Goal: Task Accomplishment & Management: Manage account settings

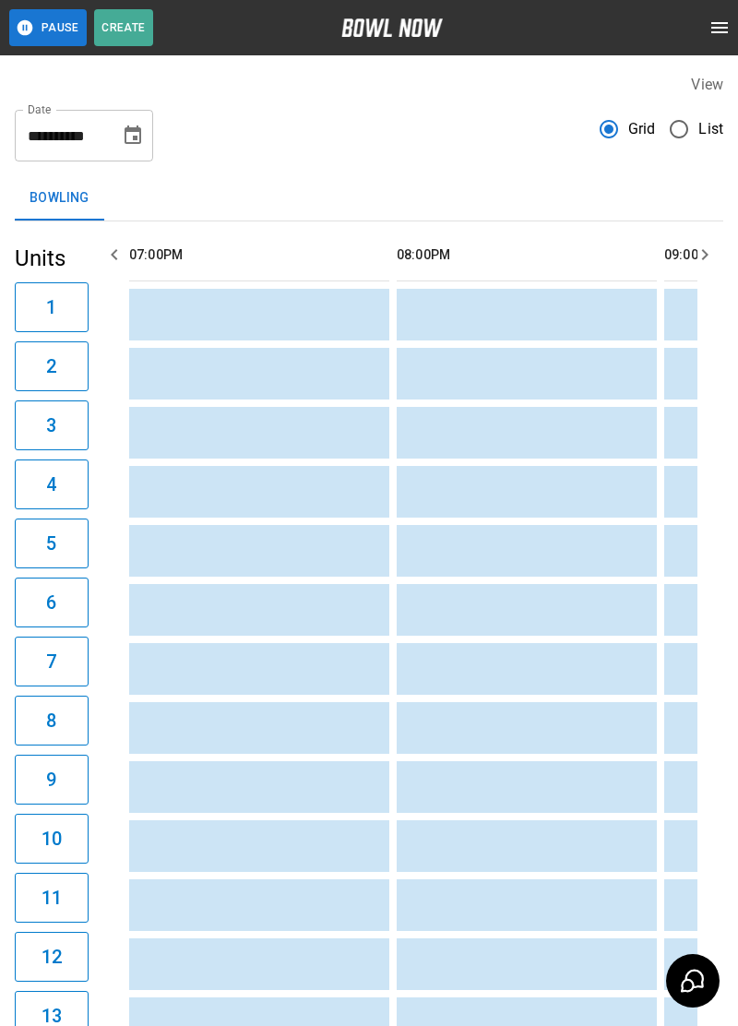
scroll to position [0, 1873]
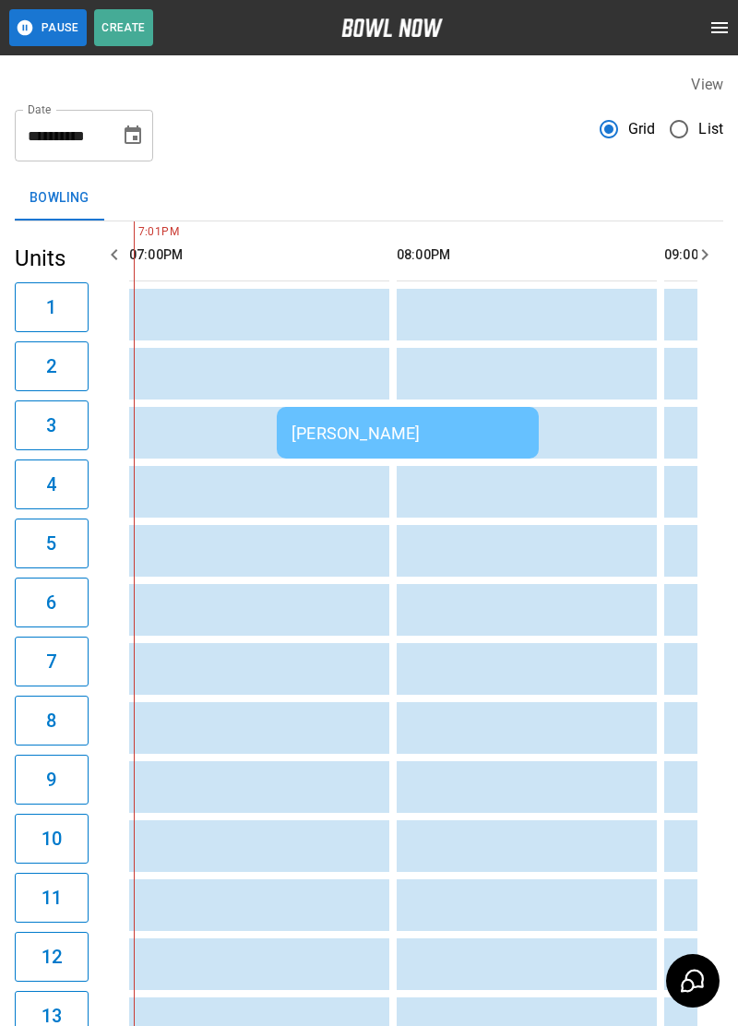
click at [494, 448] on td "[PERSON_NAME]" at bounding box center [408, 433] width 262 height 52
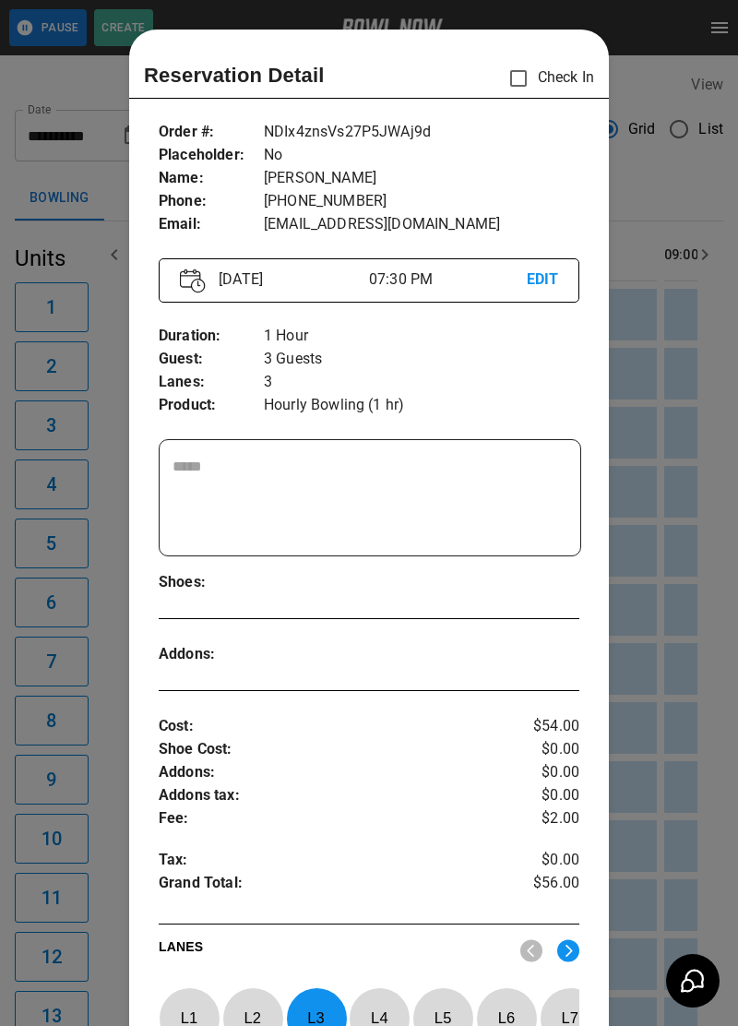
scroll to position [30, 0]
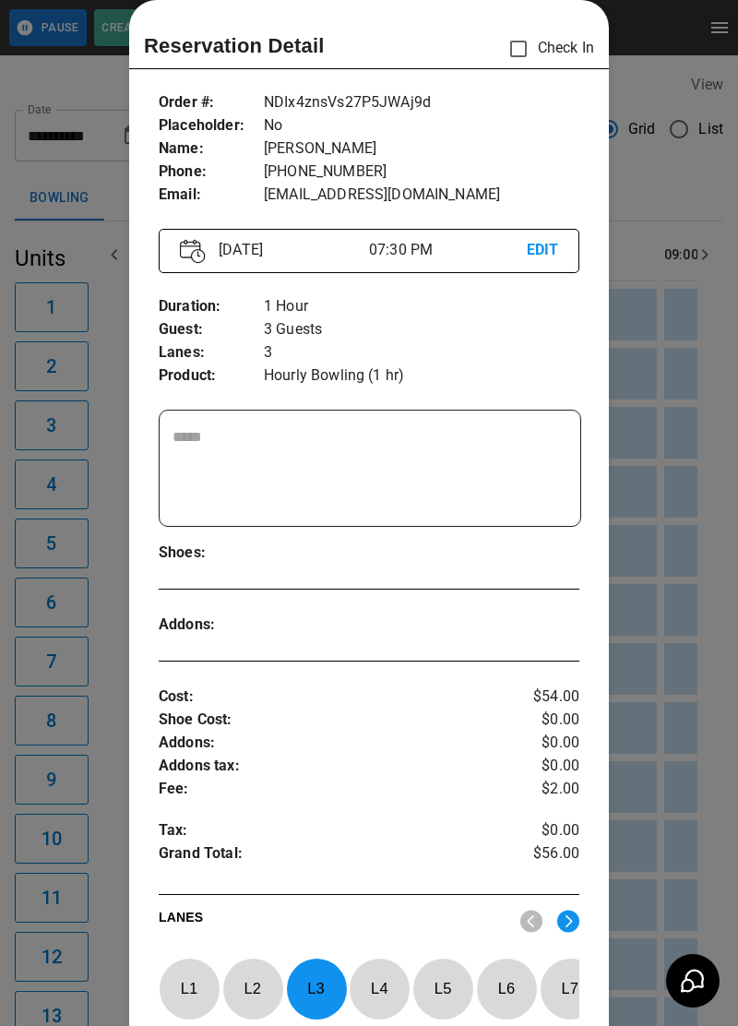
click at [663, 724] on div at bounding box center [369, 513] width 738 height 1026
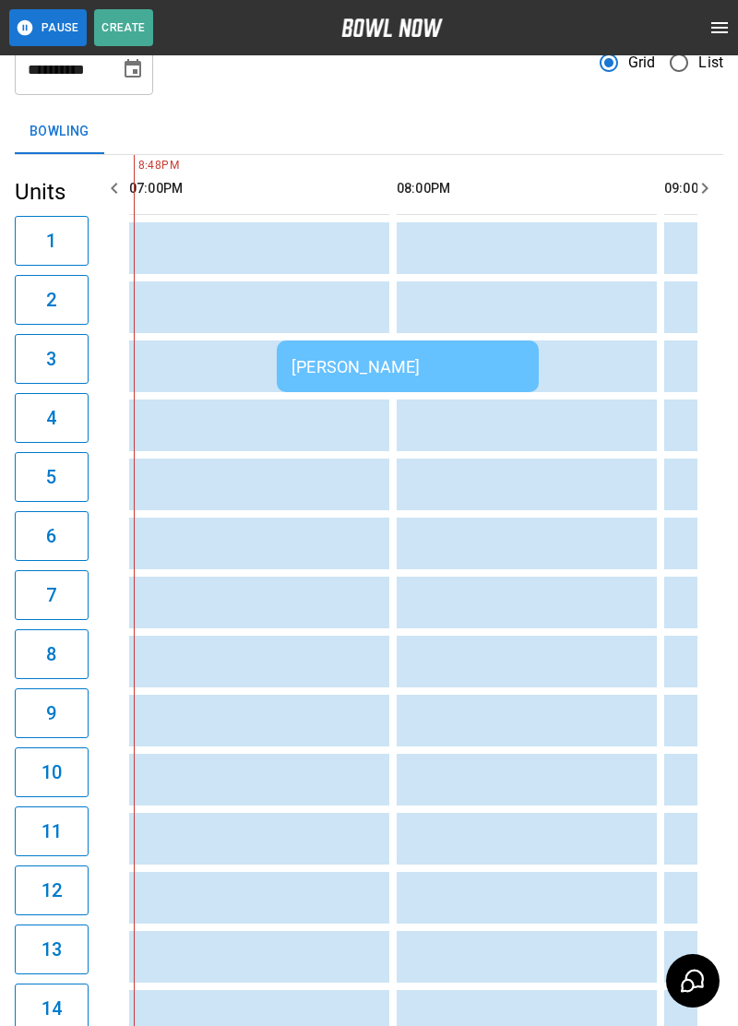
scroll to position [0, 0]
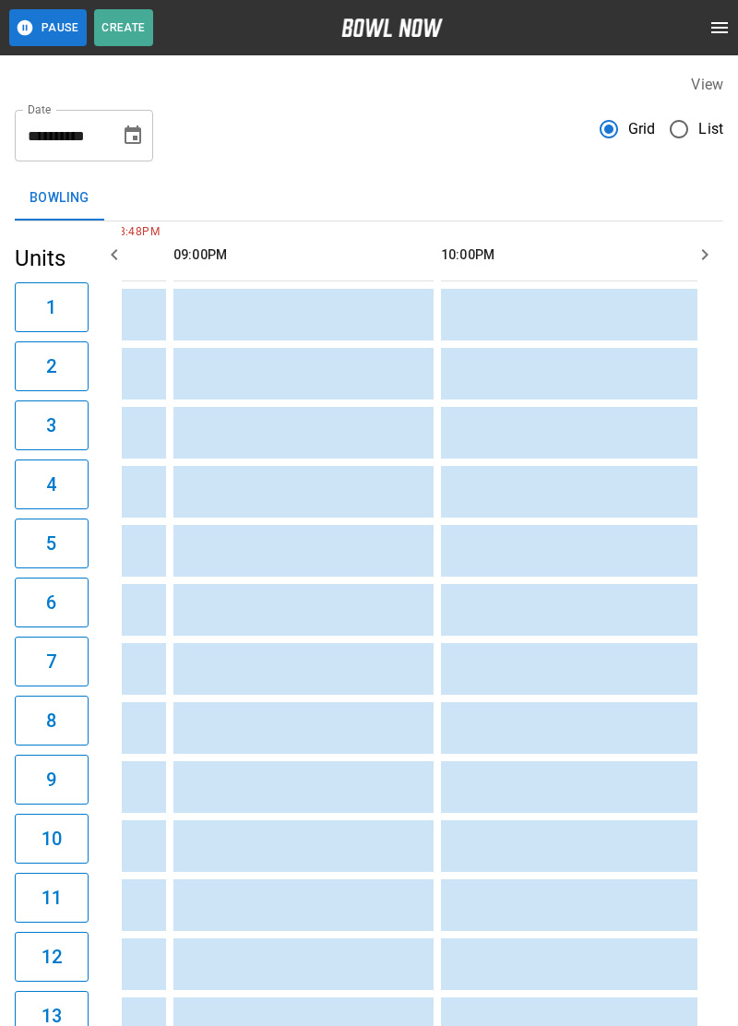
click at [130, 43] on button "Create" at bounding box center [123, 27] width 59 height 37
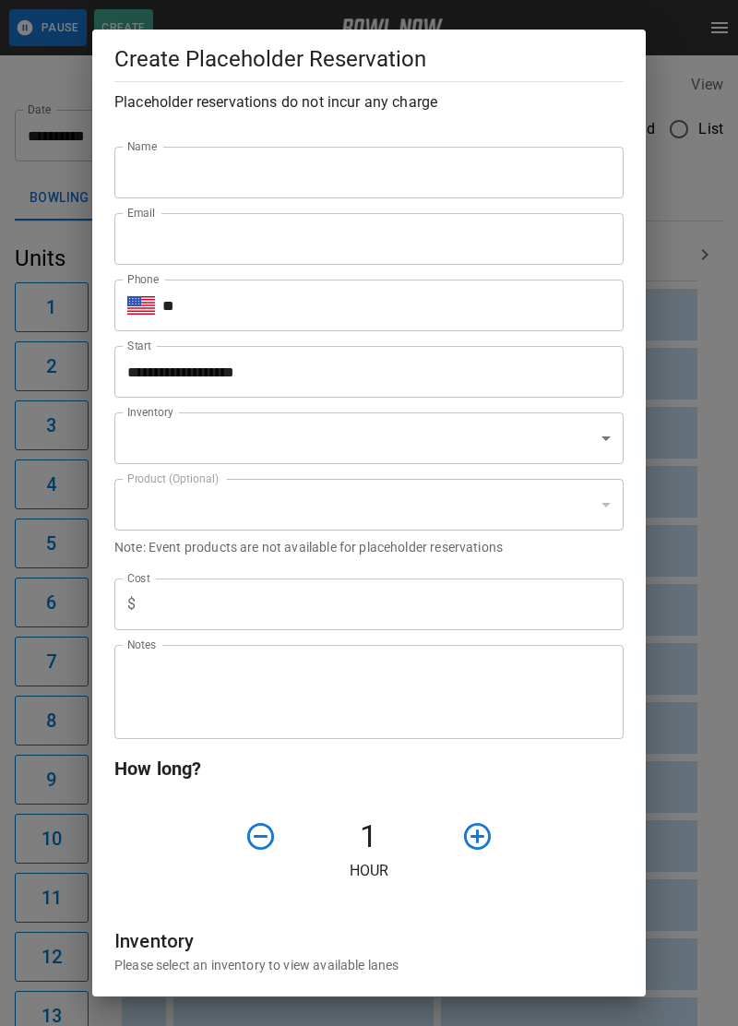
type input "**********"
click at [683, 144] on div "**********" at bounding box center [369, 513] width 738 height 1026
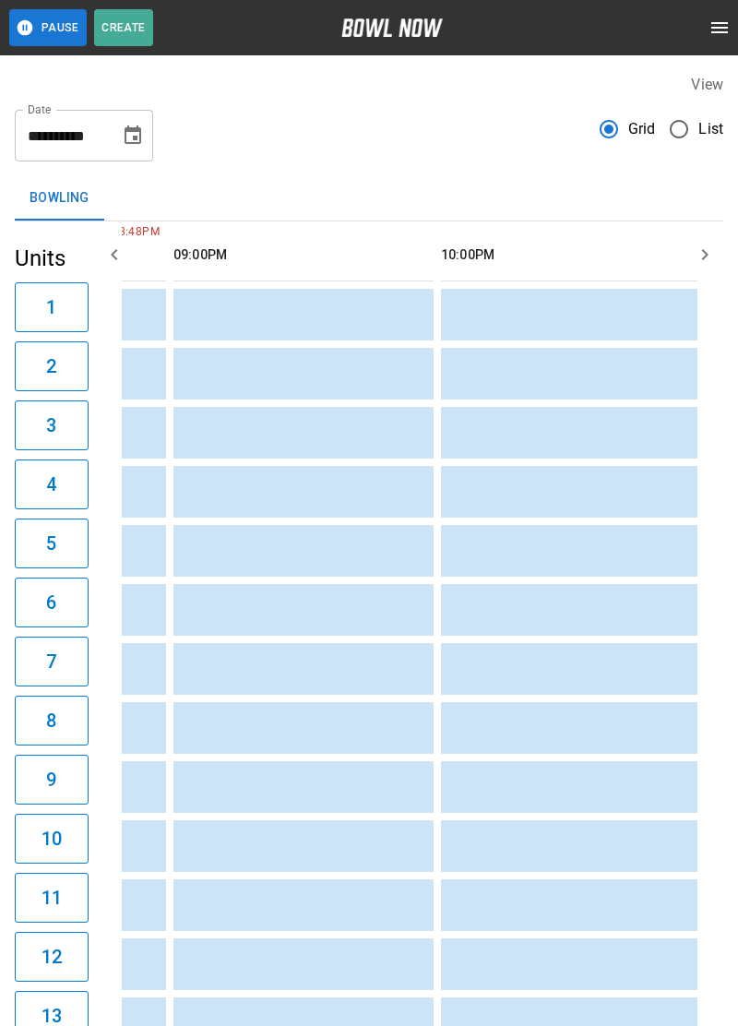
click at [45, 42] on button "Pause" at bounding box center [48, 27] width 78 height 37
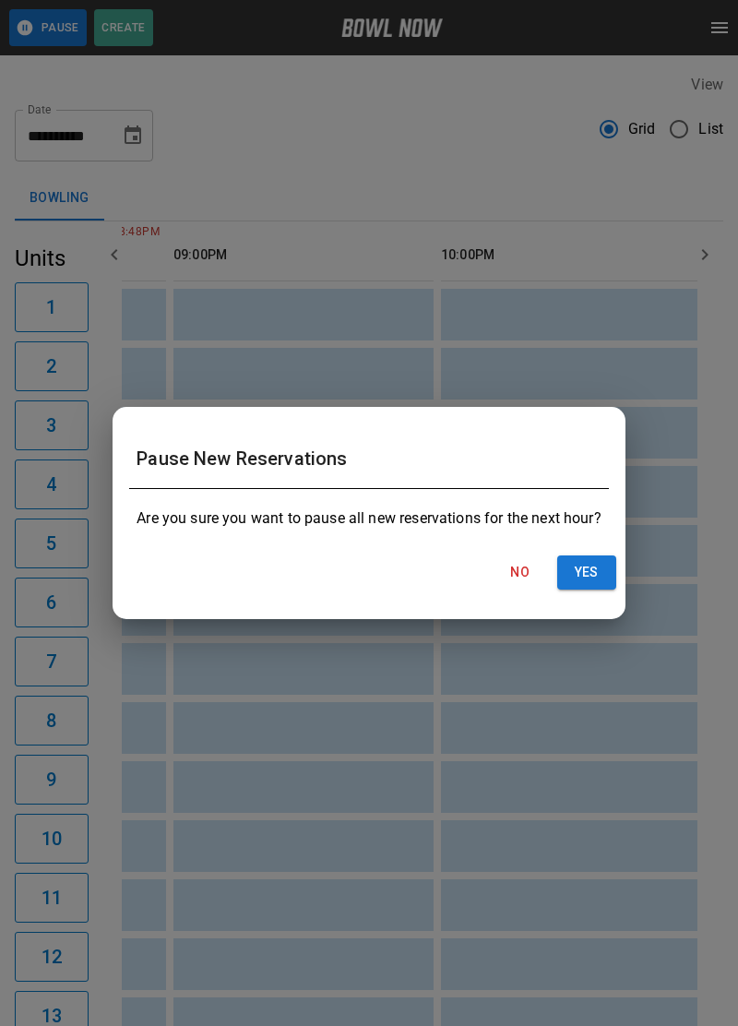
click at [573, 576] on button "Yes" at bounding box center [586, 573] width 59 height 34
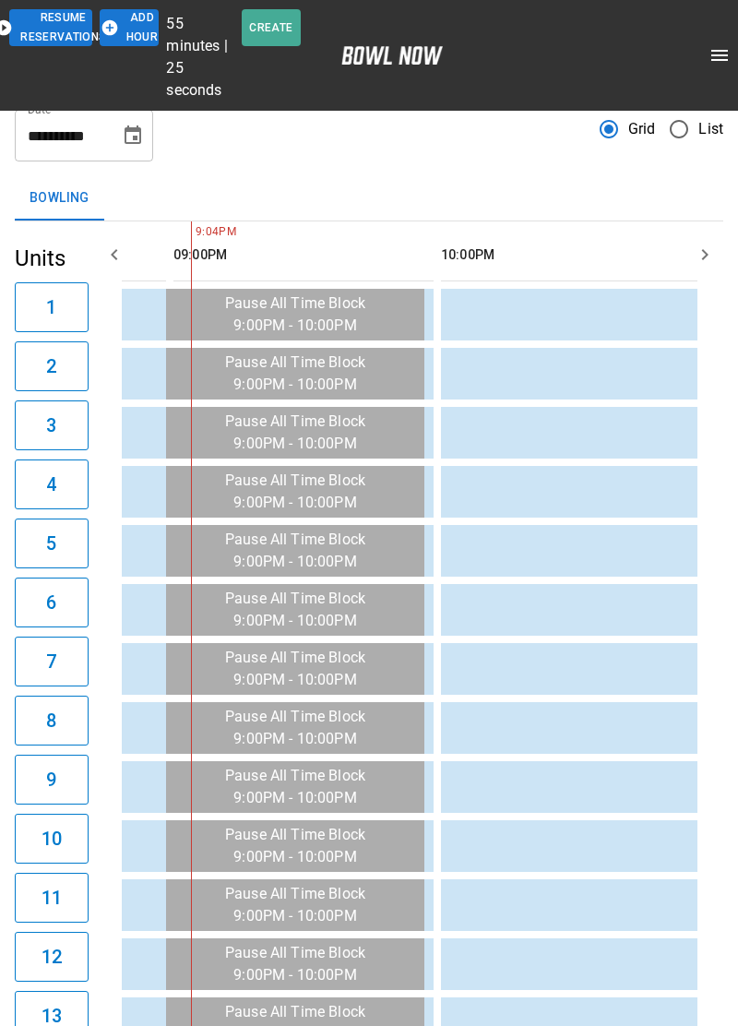
scroll to position [0, 2395]
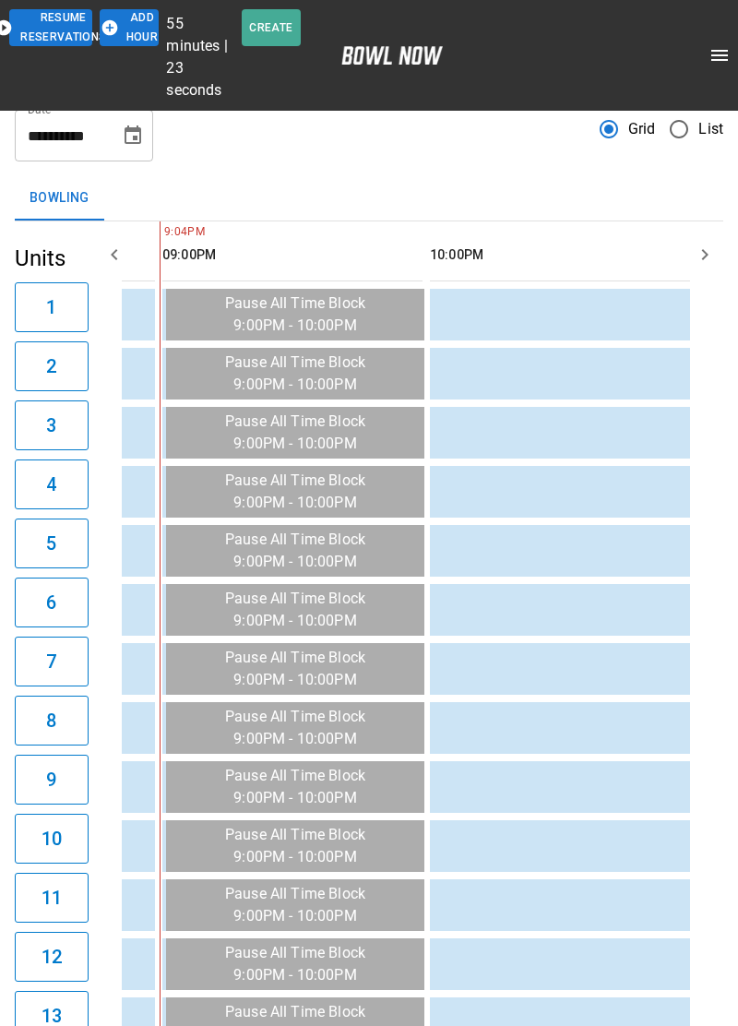
click at [26, 42] on button "Resume Reservations" at bounding box center [50, 27] width 83 height 37
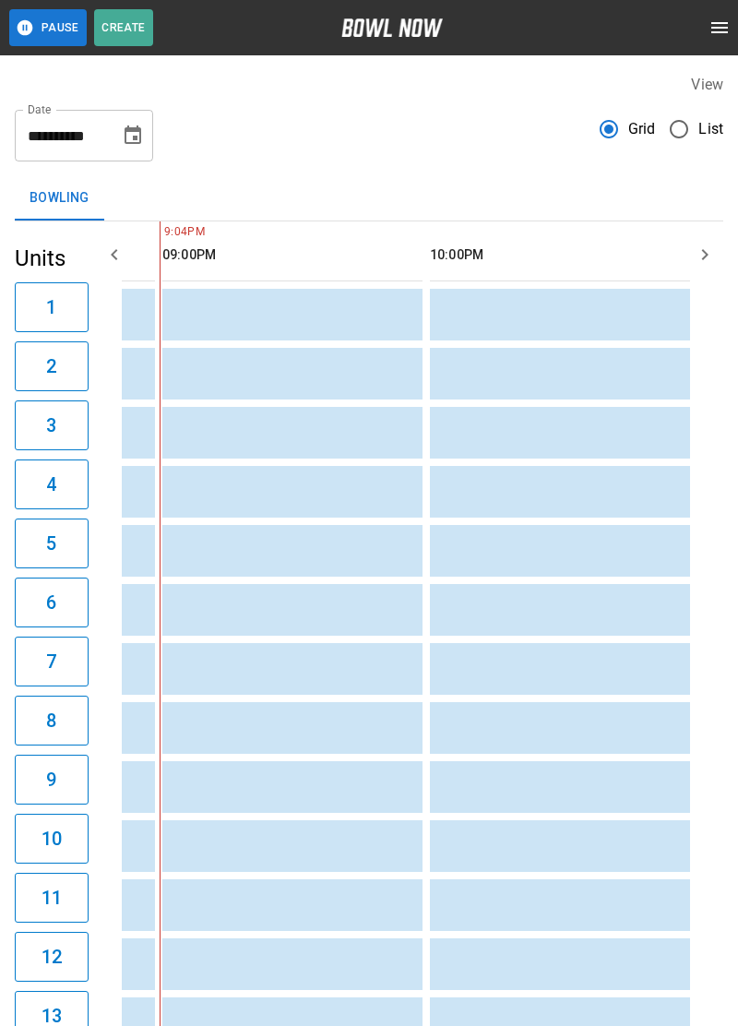
click at [17, 41] on button "Pause" at bounding box center [48, 27] width 78 height 37
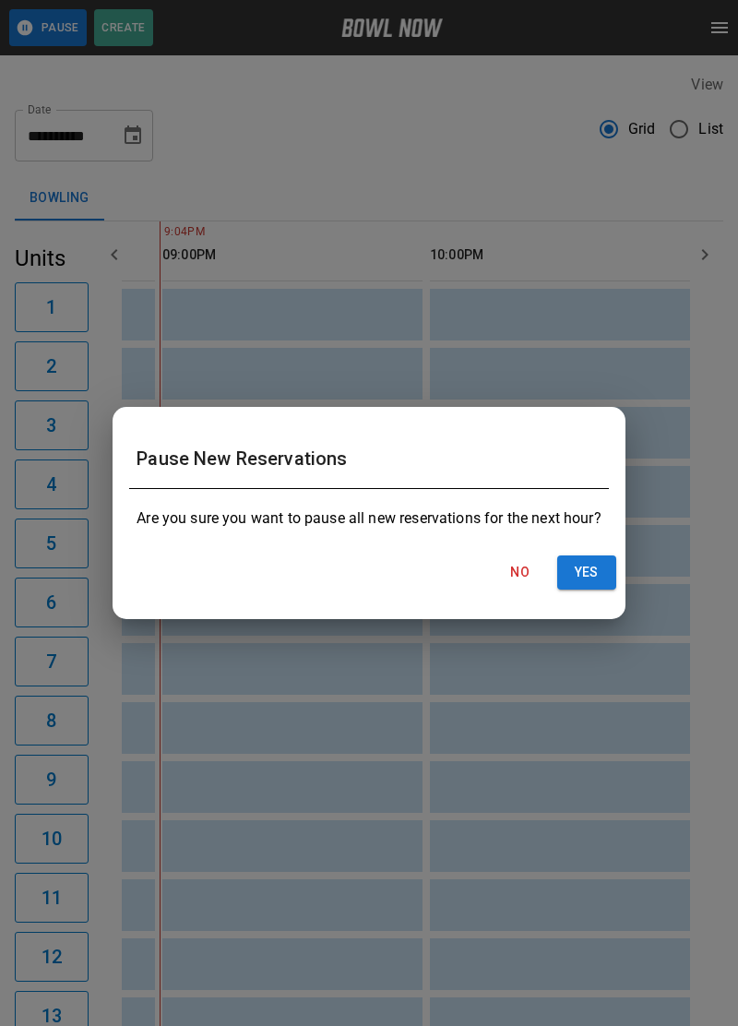
click at [576, 582] on button "Yes" at bounding box center [586, 573] width 59 height 34
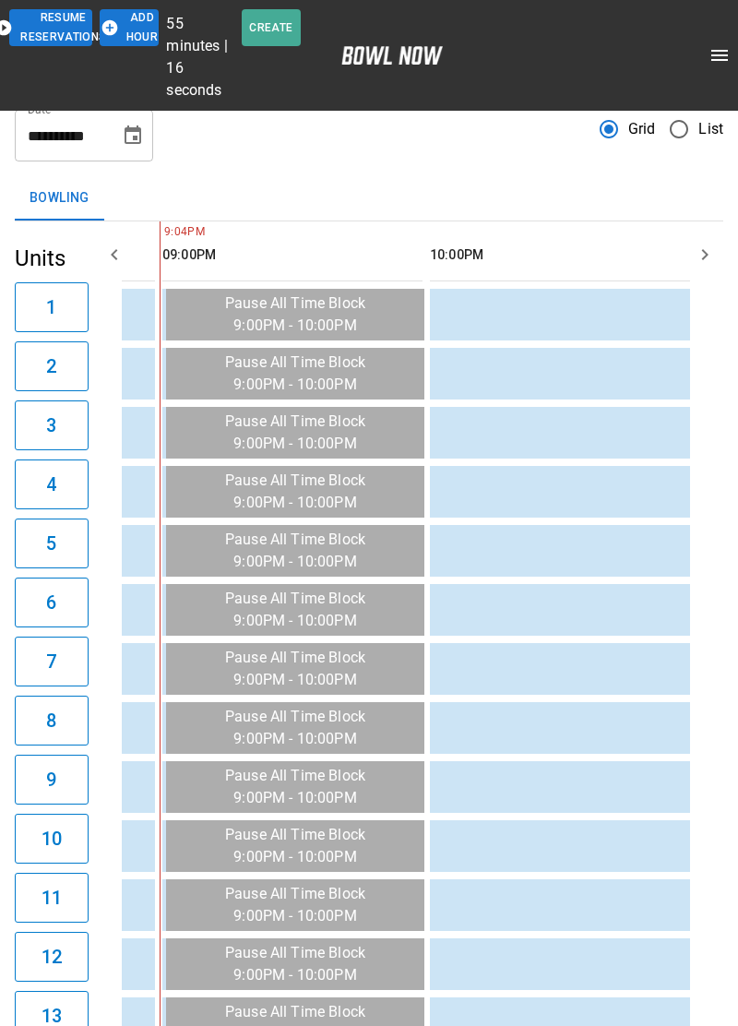
click at [130, 42] on button "Add Hour" at bounding box center [129, 27] width 59 height 37
